Goal: Find specific page/section: Find specific page/section

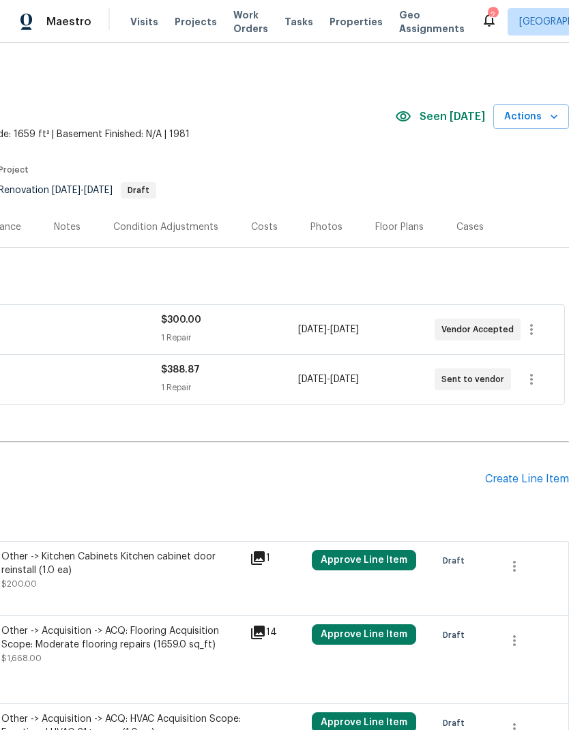
scroll to position [0, 202]
click at [404, 222] on div "Floor Plans" at bounding box center [399, 227] width 48 height 14
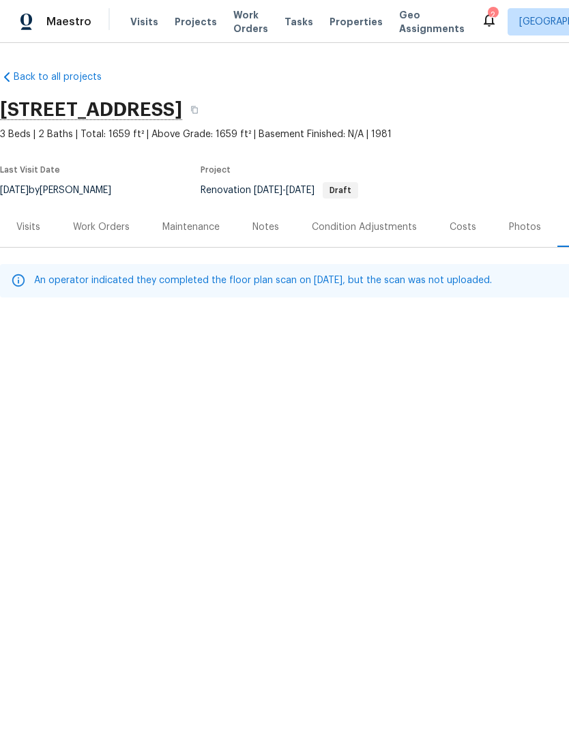
click at [110, 224] on div "Work Orders" at bounding box center [101, 227] width 57 height 14
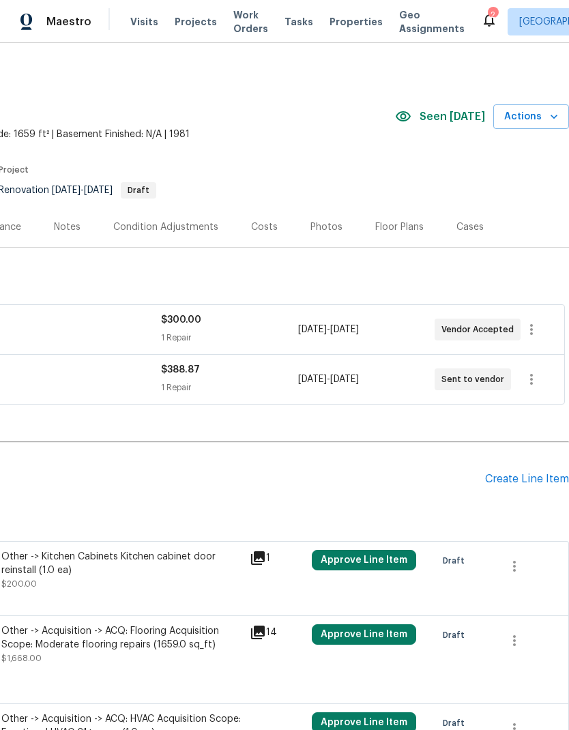
scroll to position [0, 202]
click at [405, 224] on div "Floor Plans" at bounding box center [399, 227] width 48 height 14
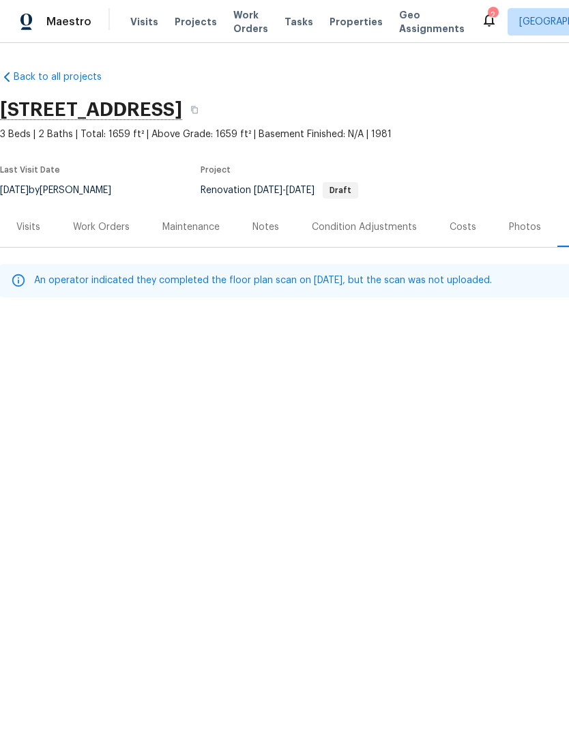
click at [117, 226] on div "Work Orders" at bounding box center [101, 227] width 57 height 14
